Goal: Transaction & Acquisition: Purchase product/service

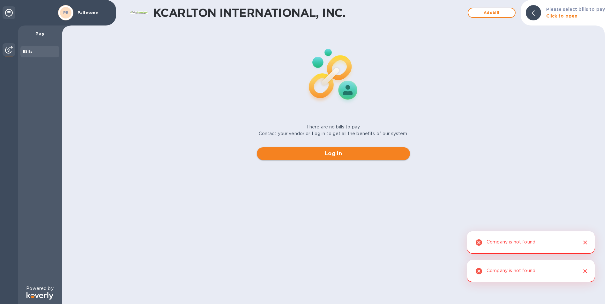
click at [300, 152] on span "Log in" at bounding box center [333, 154] width 143 height 8
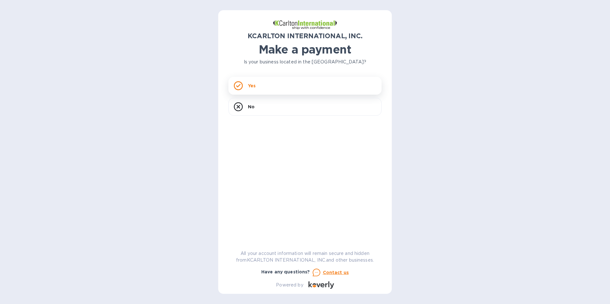
click at [260, 83] on div "Yes" at bounding box center [304, 86] width 153 height 18
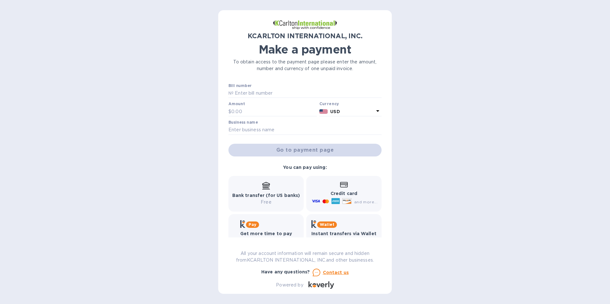
click at [374, 110] on icon at bounding box center [378, 111] width 8 height 8
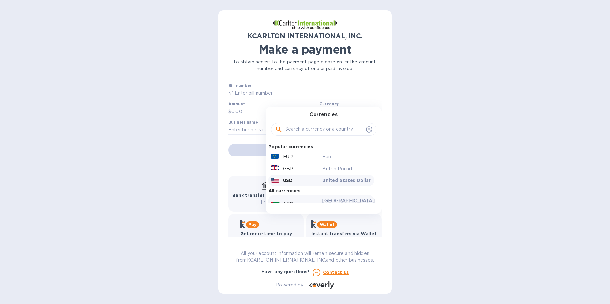
click at [333, 180] on p "United States Dollar" at bounding box center [346, 180] width 49 height 6
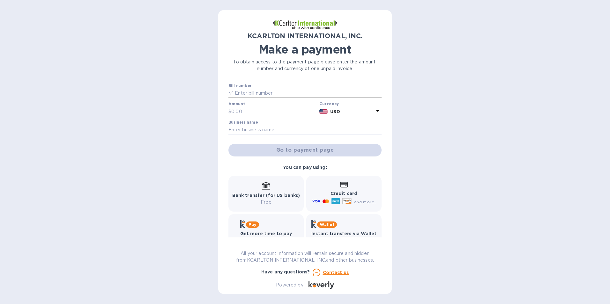
click at [261, 93] on input "text" at bounding box center [308, 94] width 148 height 10
type input "7251051-1"
type input "2,994.98"
type input "Palletone"
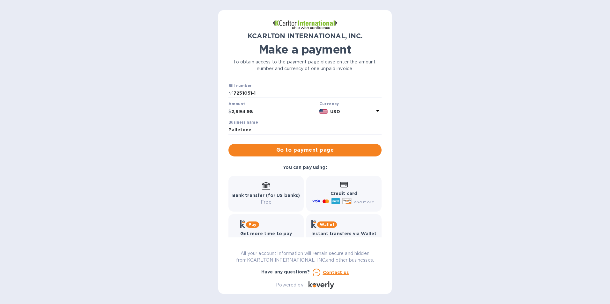
click at [331, 187] on div "Credit card and more..." at bounding box center [344, 194] width 67 height 25
click at [343, 188] on icon at bounding box center [344, 184] width 8 height 5
drag, startPoint x: 343, startPoint y: 188, endPoint x: 353, endPoint y: 192, distance: 10.6
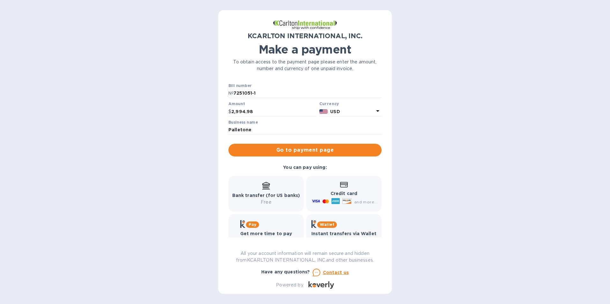
click at [353, 192] on b "Credit card" at bounding box center [344, 193] width 27 height 5
click at [332, 195] on b "Credit card" at bounding box center [344, 193] width 27 height 5
drag, startPoint x: 332, startPoint y: 195, endPoint x: 322, endPoint y: 188, distance: 12.8
click at [322, 188] on div "Credit card and more..." at bounding box center [344, 194] width 67 height 25
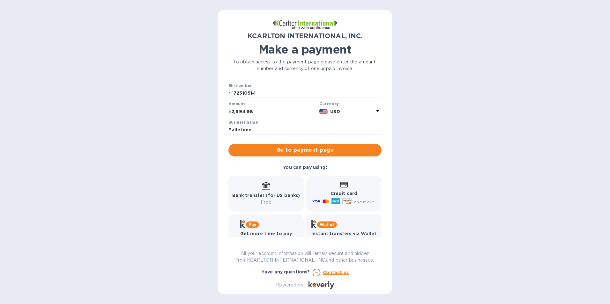
click at [316, 185] on div "Credit card and more..." at bounding box center [344, 194] width 67 height 25
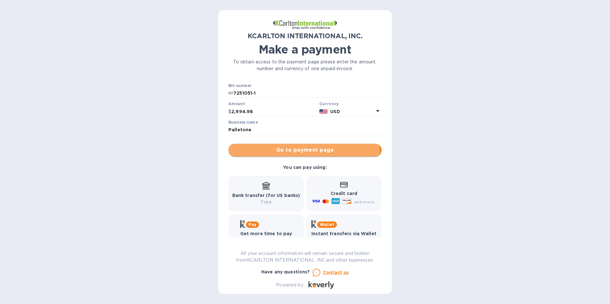
click at [291, 151] on span "Go to payment page" at bounding box center [305, 150] width 143 height 8
